Goal: Information Seeking & Learning: Learn about a topic

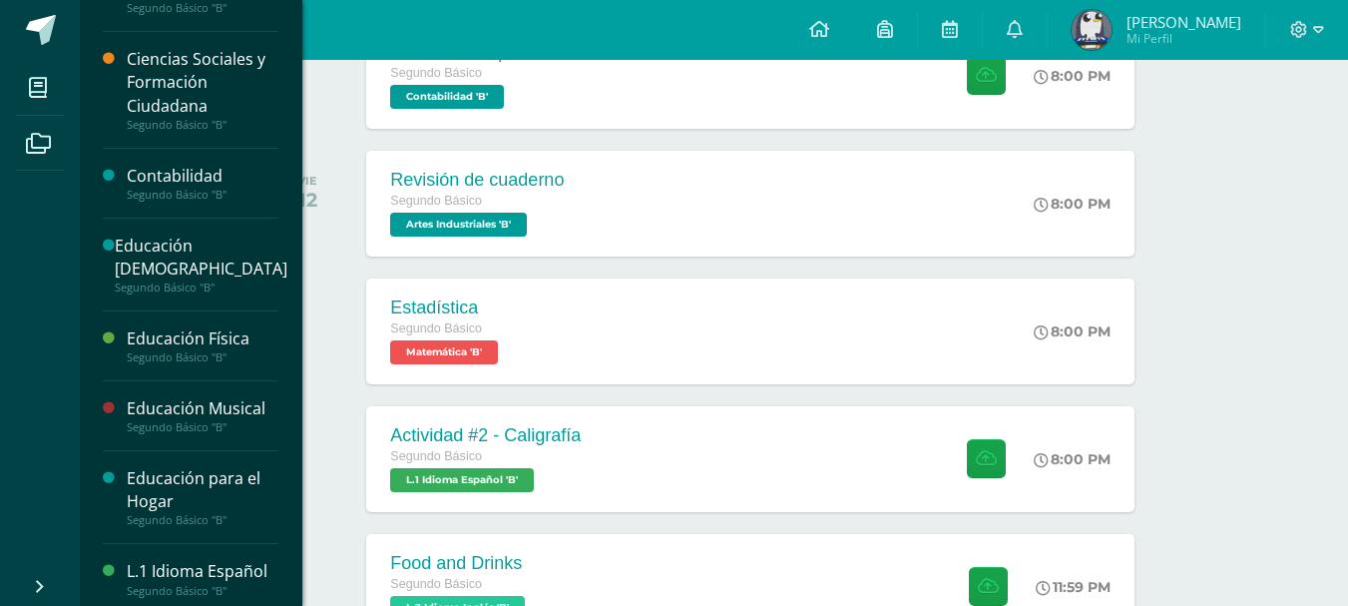
scroll to position [200, 0]
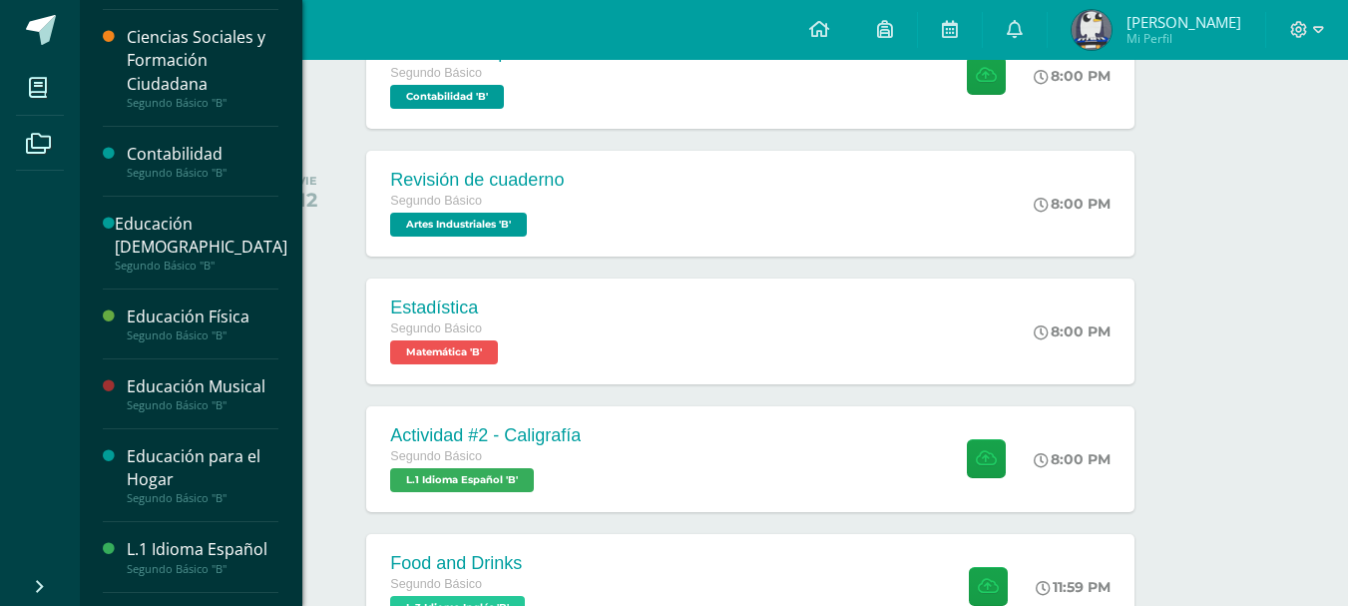
click at [207, 389] on div "Educación Musical" at bounding box center [203, 386] width 152 height 23
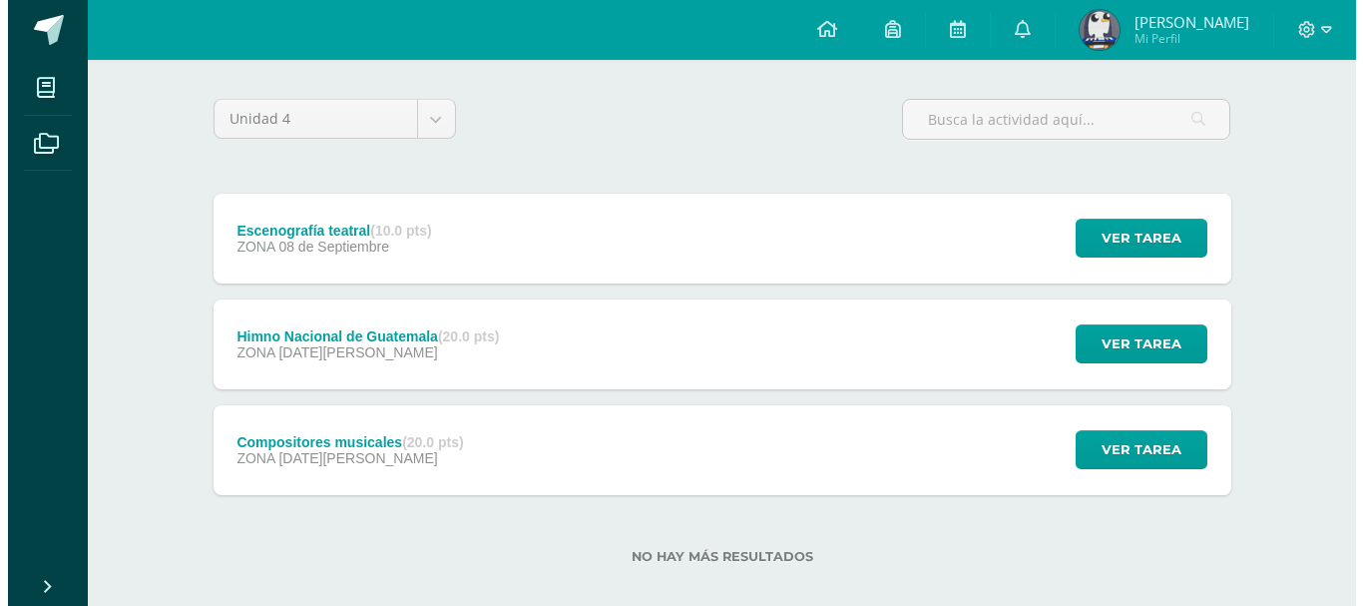
scroll to position [161, 0]
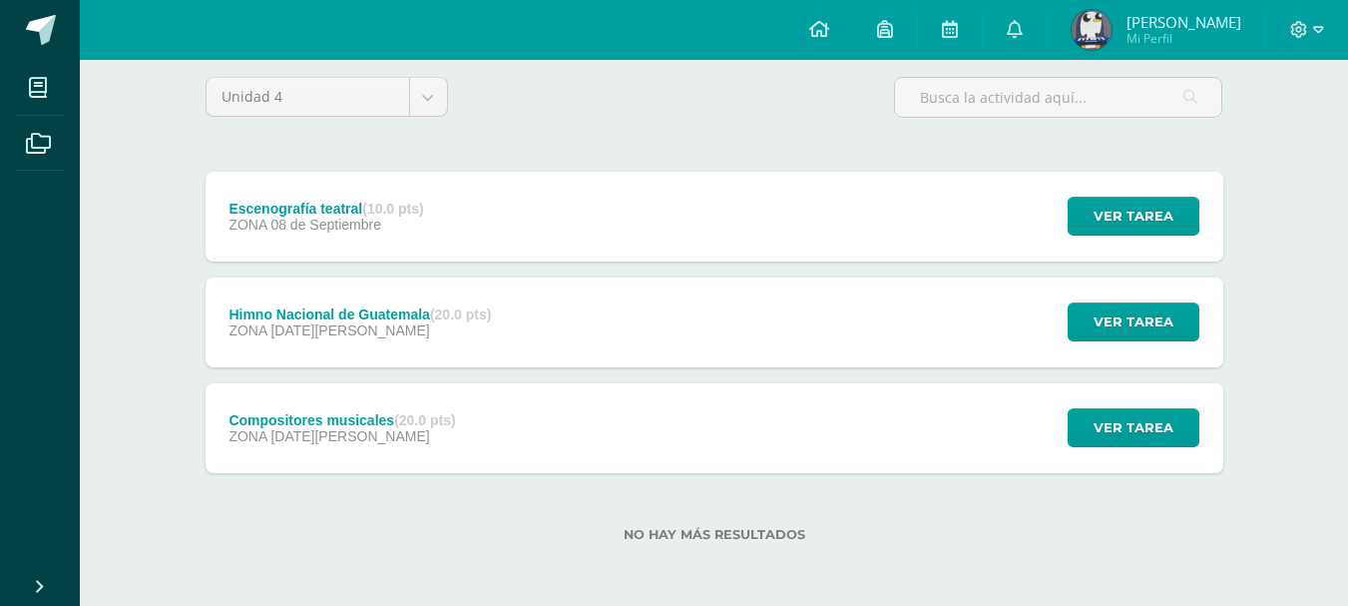
click at [930, 198] on div "Escenografía teatral (10.0 pts) ZONA 08 de Septiembre Ver tarea Escenografía te…" at bounding box center [715, 217] width 1018 height 90
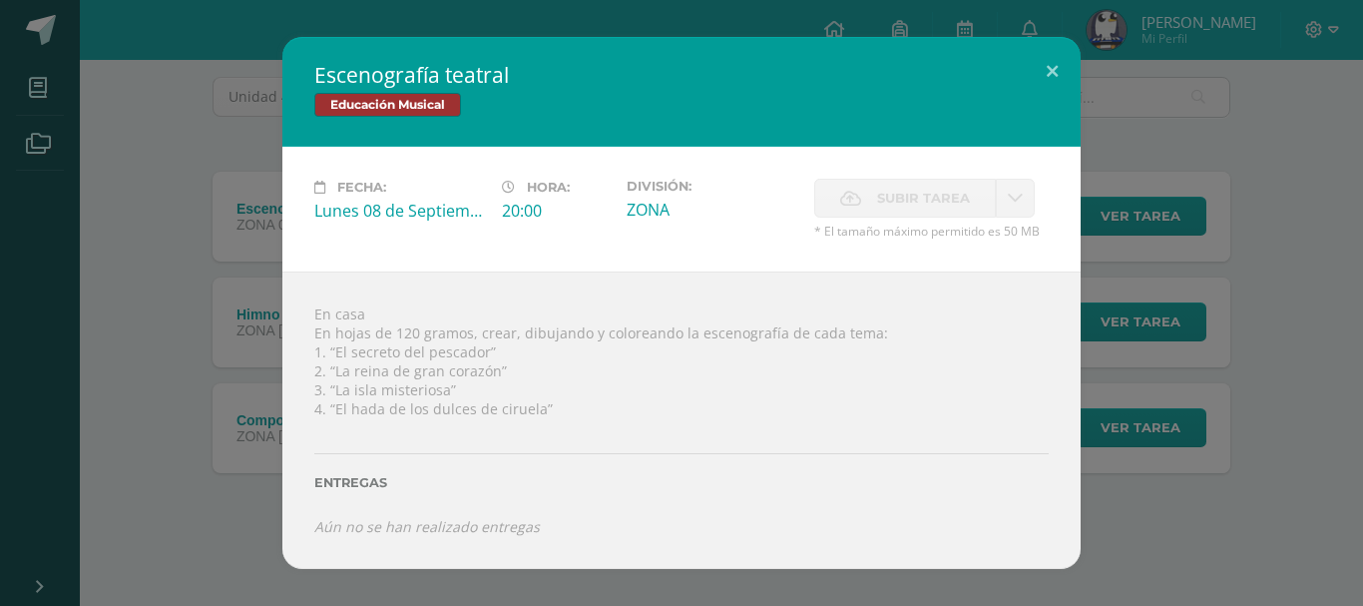
click at [241, 213] on div "Escenografía teatral Educación Musical Fecha: Lunes 08 de Septiembre Hora: 20:0…" at bounding box center [681, 302] width 1347 height 531
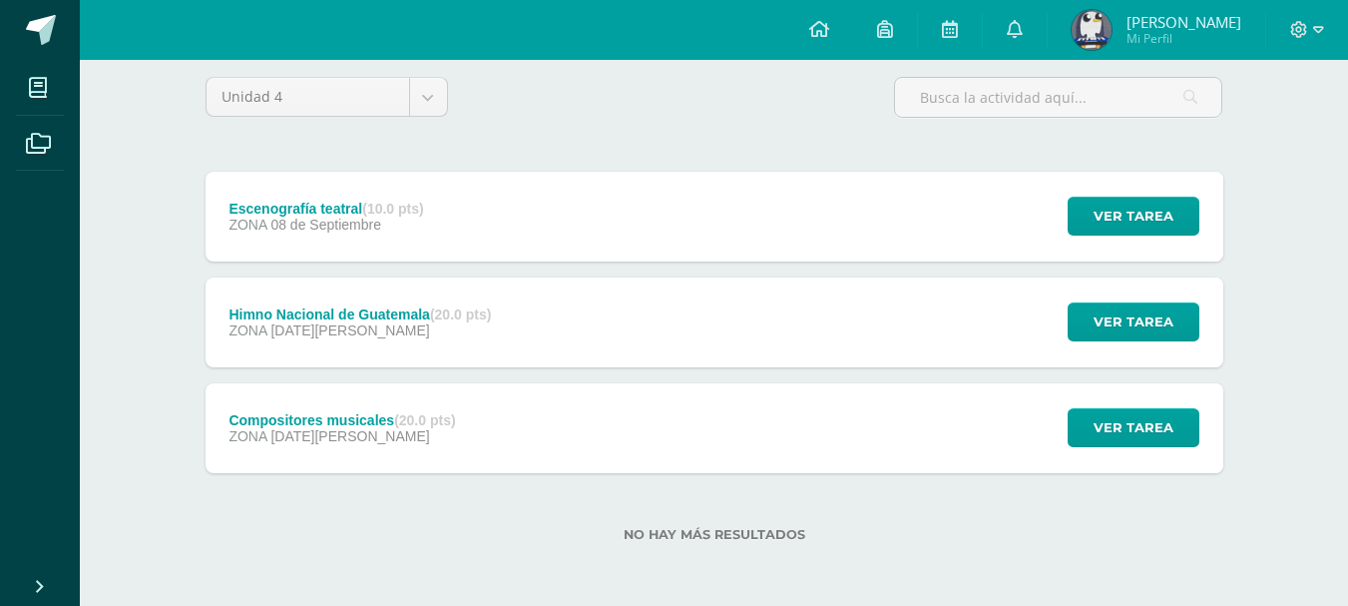
click at [411, 419] on strong "(20.0 pts)" at bounding box center [424, 420] width 61 height 16
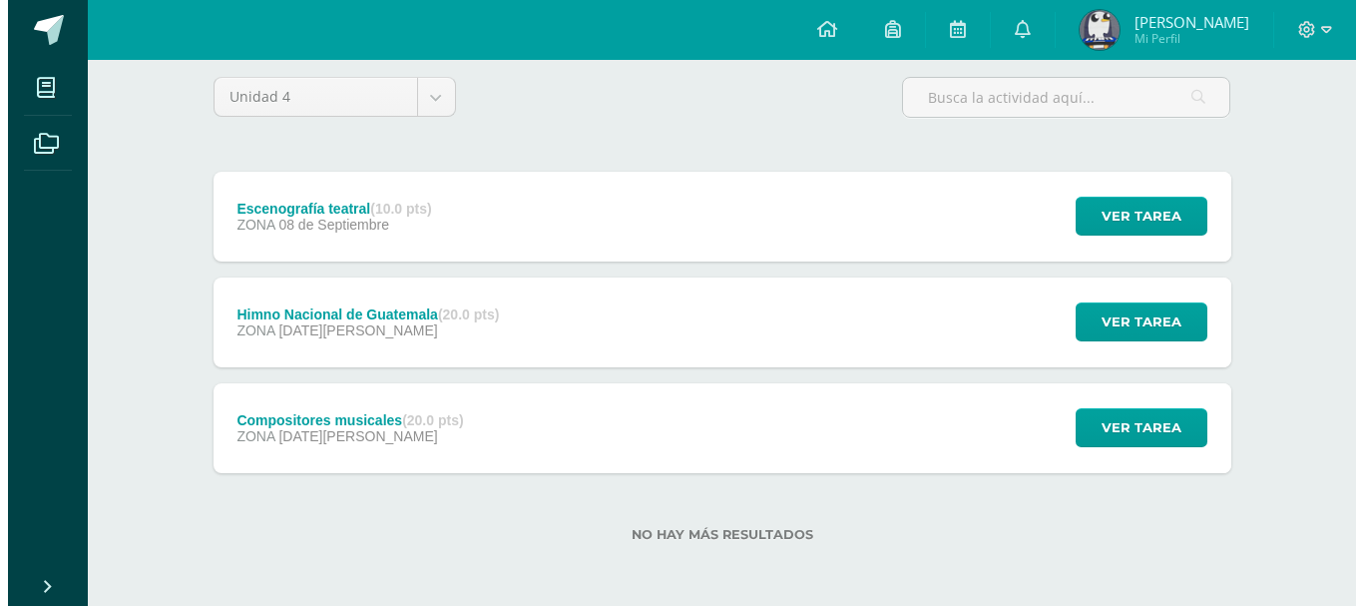
click div "Compositores musicales Educación Musical Fecha: Lunes 11 de Agosto Hora: 20:00 …"
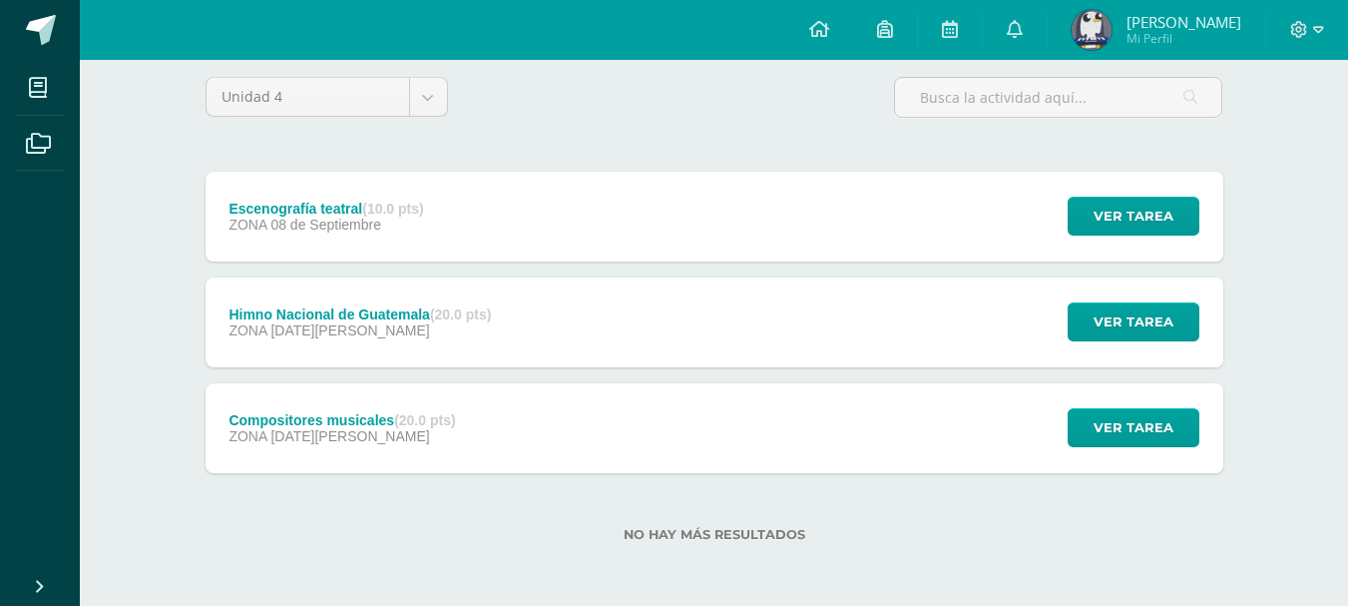
click at [276, 431] on span "11 de Agosto" at bounding box center [349, 436] width 159 height 16
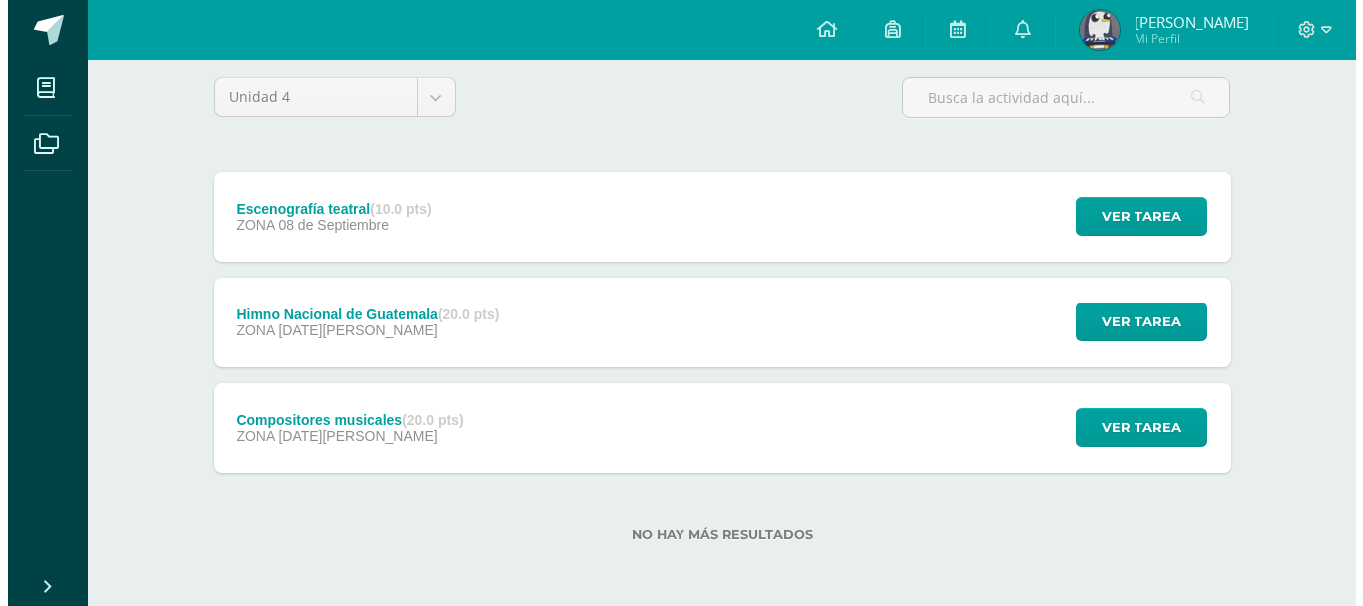
click link "Zmúsica 2 Bas U4.pdf"
